Goal: Information Seeking & Learning: Learn about a topic

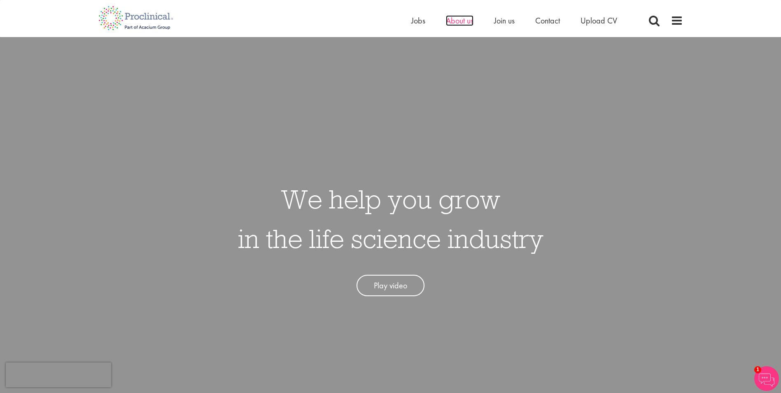
click at [453, 22] on span "About us" at bounding box center [460, 20] width 28 height 11
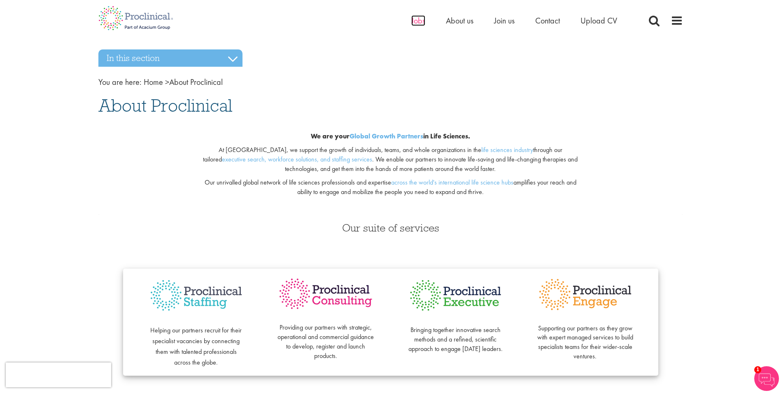
click at [417, 24] on span "Jobs" at bounding box center [418, 20] width 14 height 11
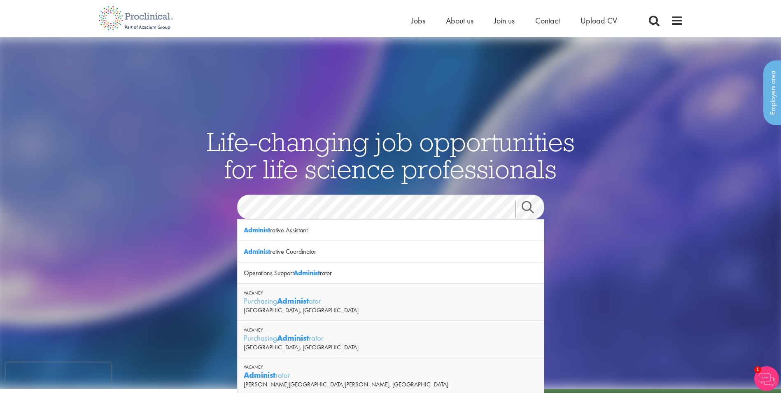
click at [292, 366] on div "Vacancy" at bounding box center [391, 367] width 294 height 6
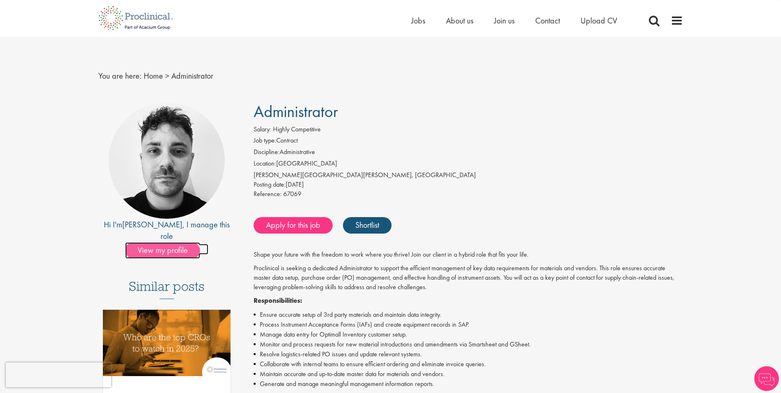
click at [176, 242] on span "View my profile" at bounding box center [162, 250] width 75 height 16
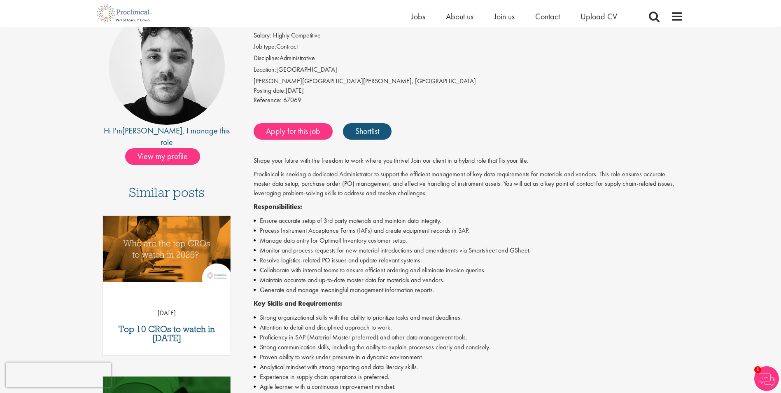
scroll to position [82, 0]
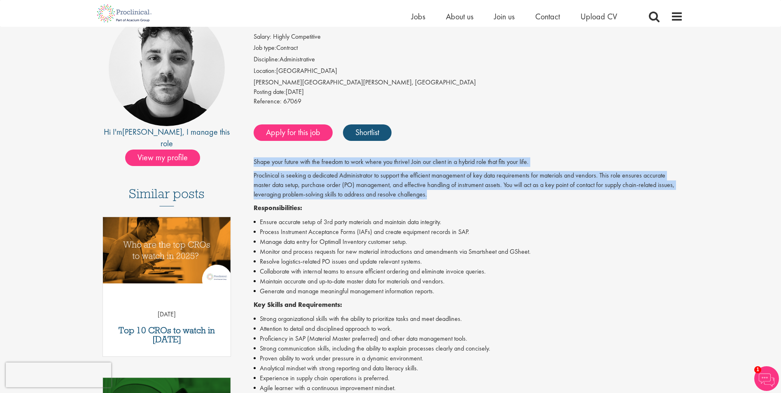
drag, startPoint x: 255, startPoint y: 160, endPoint x: 454, endPoint y: 198, distance: 202.3
click at [454, 198] on div "Shape your future with the freedom to work where you thrive! Join our client in…" at bounding box center [467, 325] width 429 height 337
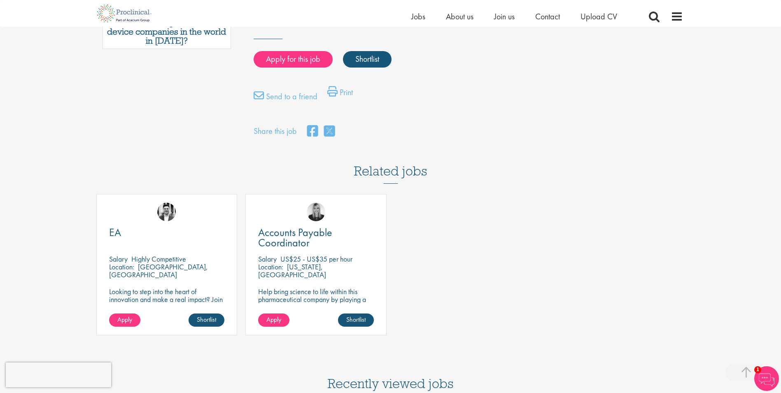
scroll to position [433, 0]
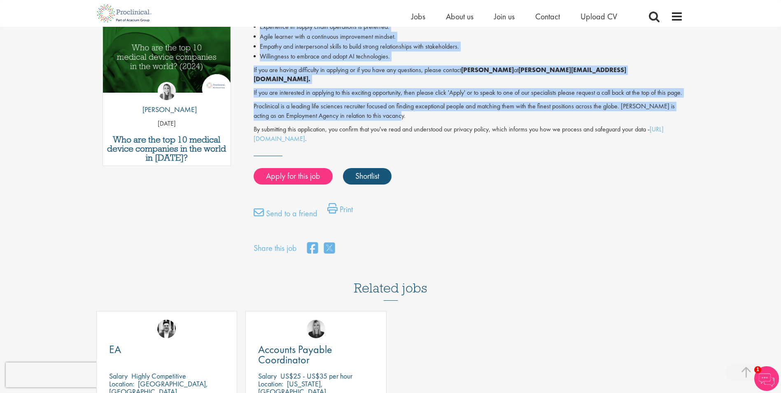
drag, startPoint x: 251, startPoint y: 125, endPoint x: 599, endPoint y: 113, distance: 347.9
copy div "Salary: Highly Competitive Job type: Contract Discipline: Administrative Locati…"
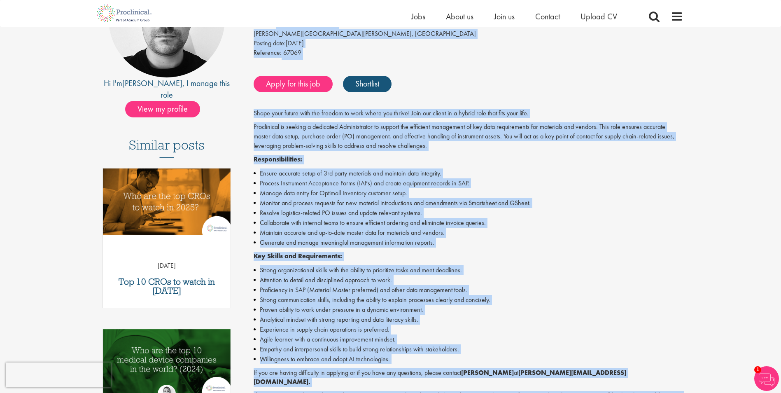
scroll to position [0, 0]
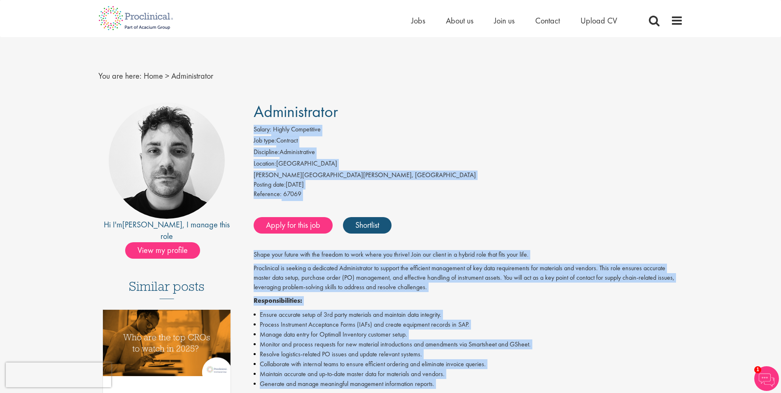
click at [460, 149] on li "Discipline: Administrative" at bounding box center [467, 153] width 429 height 12
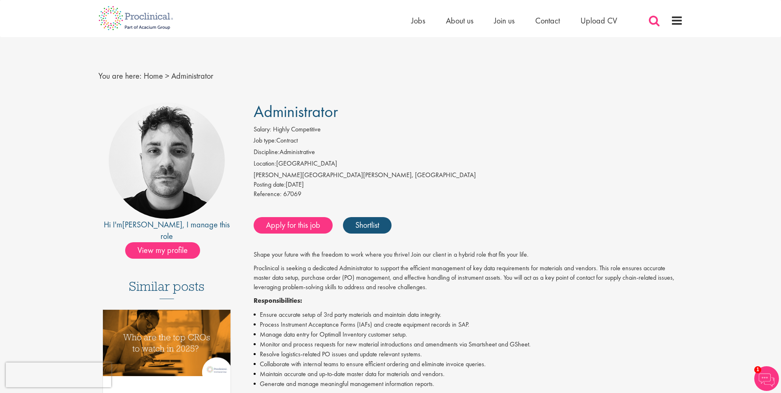
click at [651, 22] on span at bounding box center [654, 20] width 12 height 12
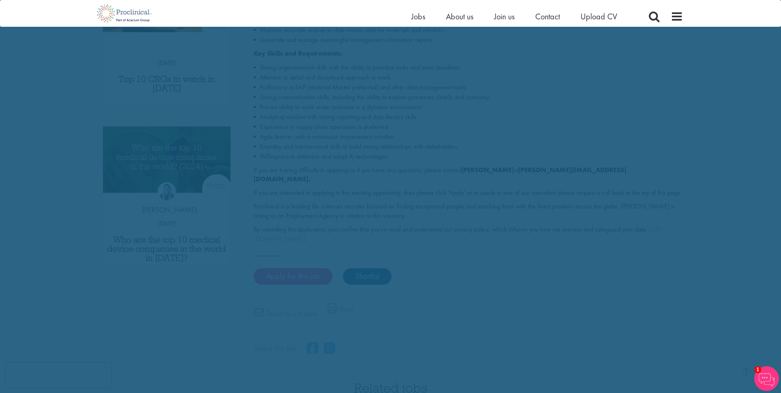
scroll to position [343, 0]
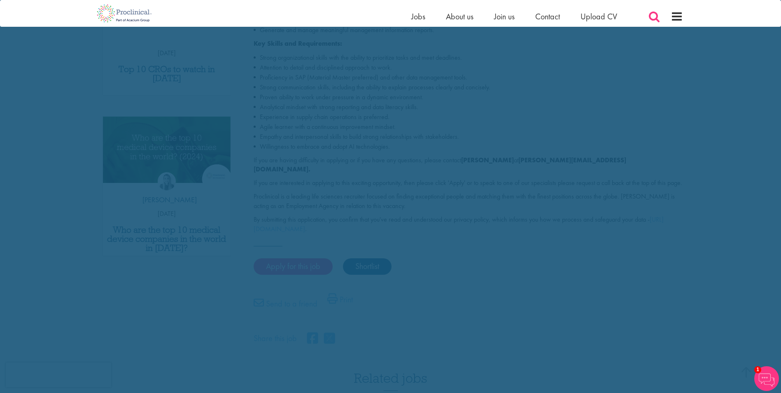
click at [646, 17] on div "Home Jobs About us Join us Contact Upload CV" at bounding box center [547, 18] width 272 height 16
click at [657, 17] on span at bounding box center [654, 16] width 12 height 12
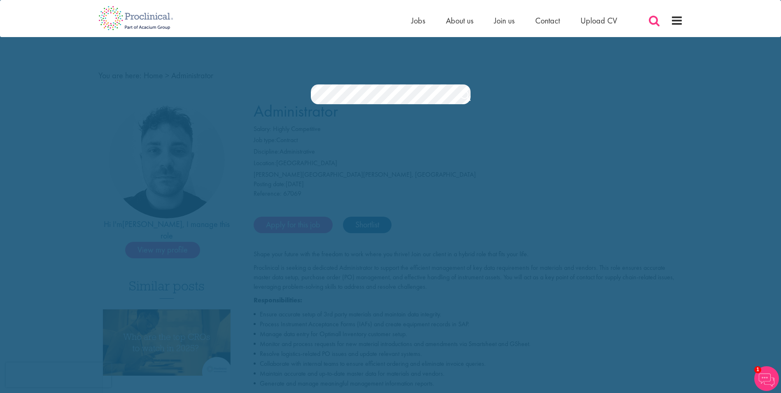
scroll to position [0, 0]
